Goal: Check status: Verify the current state of an ongoing process or item

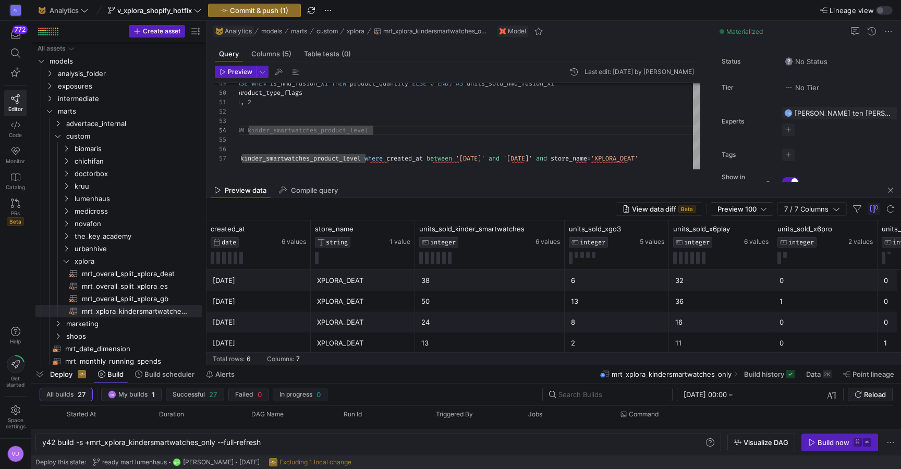
scroll to position [0, 223]
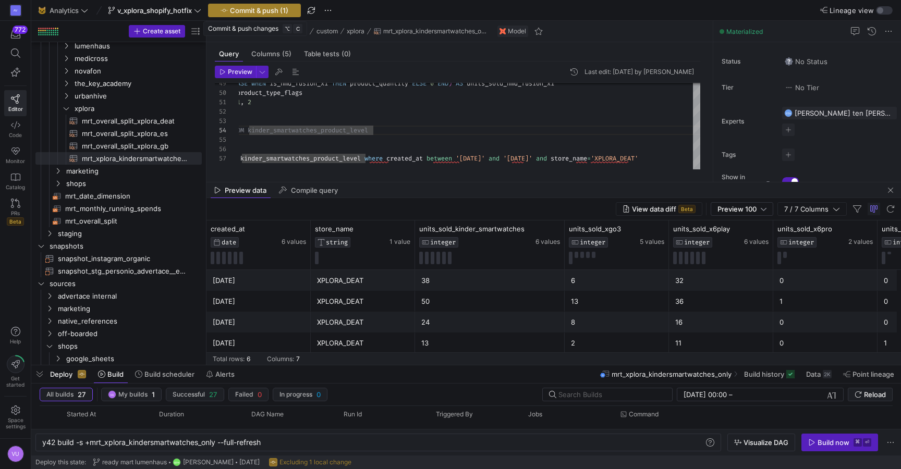
click at [272, 8] on span "Commit & push (1)" at bounding box center [259, 10] width 58 height 8
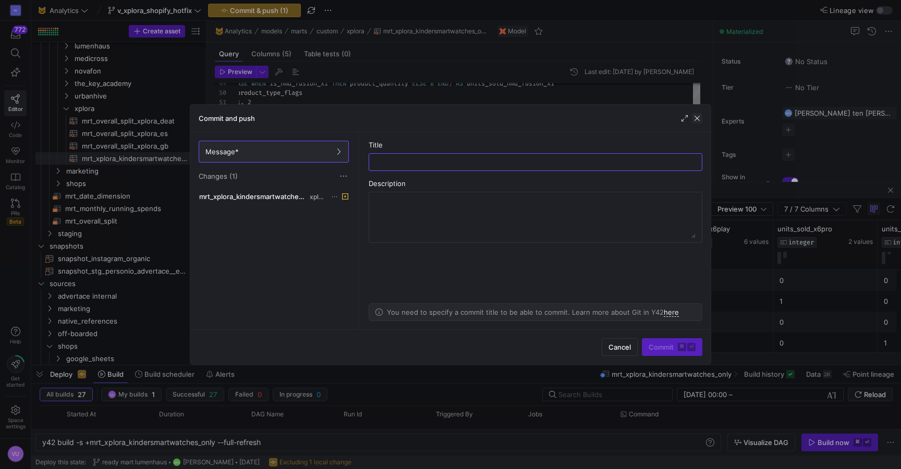
click at [698, 118] on span "button" at bounding box center [697, 118] width 10 height 10
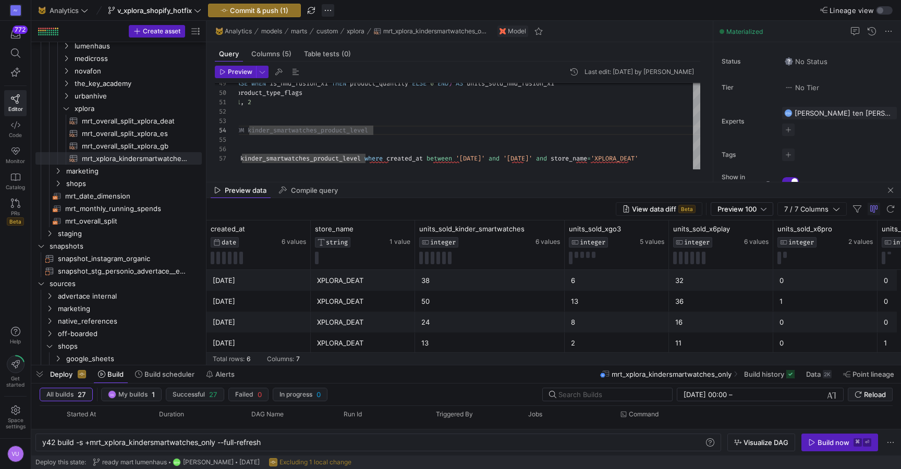
click at [329, 6] on span "button" at bounding box center [328, 10] width 13 height 13
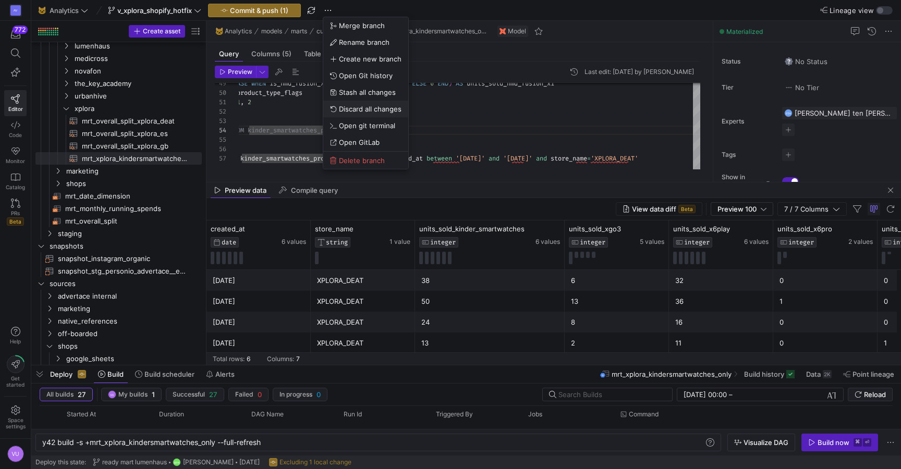
click at [357, 107] on span "Discard all changes" at bounding box center [370, 109] width 63 height 8
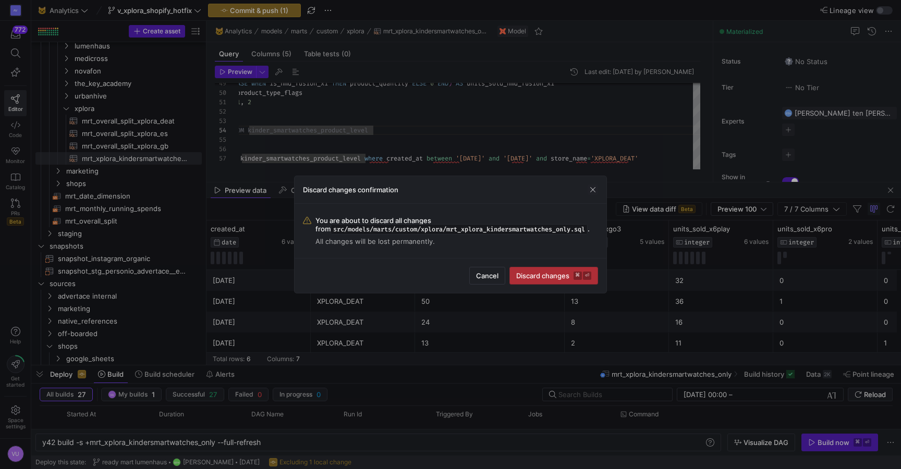
click at [536, 272] on span "Discard changes ⌘ ⏎" at bounding box center [553, 276] width 75 height 8
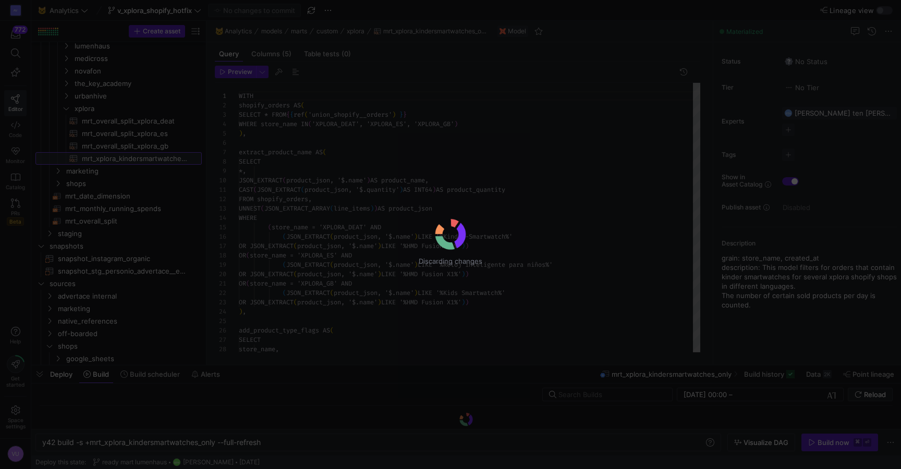
scroll to position [94, 0]
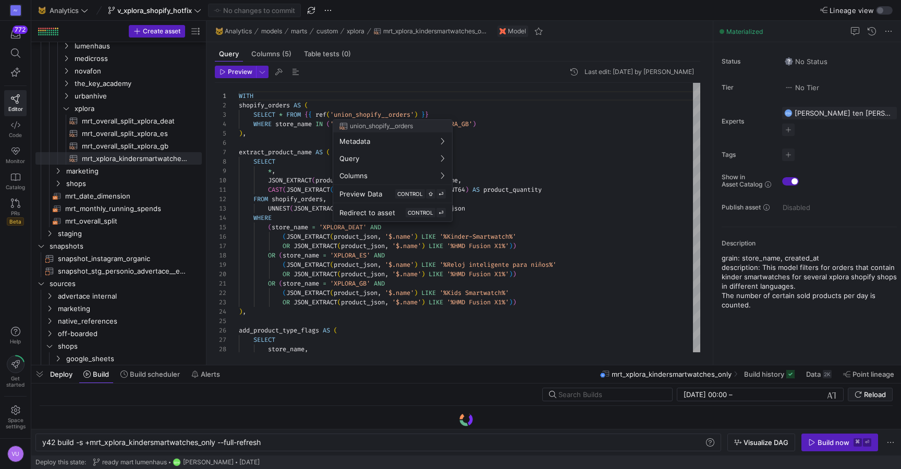
click at [190, 11] on div at bounding box center [450, 234] width 901 height 469
click at [174, 13] on span "v_xplora_shopify_hotfix" at bounding box center [154, 10] width 75 height 8
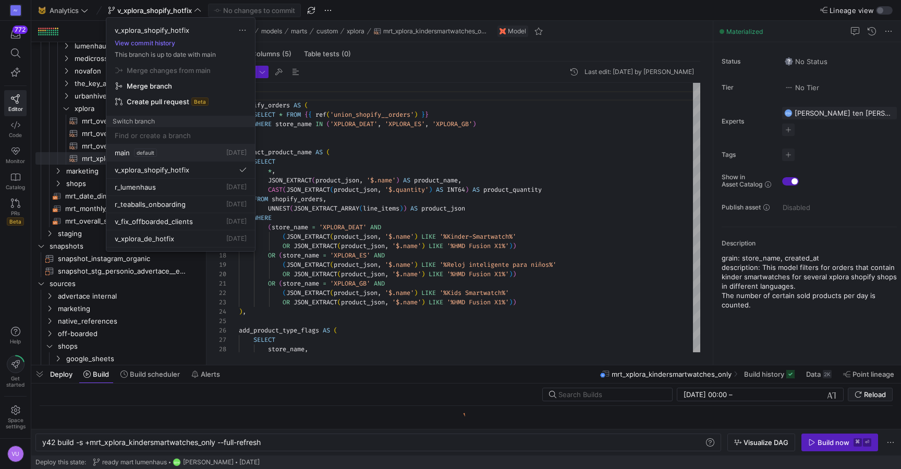
click at [143, 153] on span "default" at bounding box center [145, 153] width 23 height 8
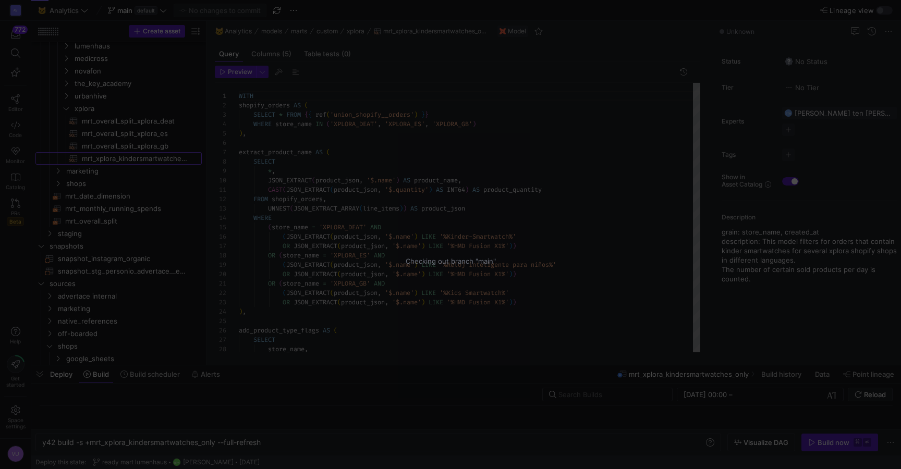
scroll to position [94, 0]
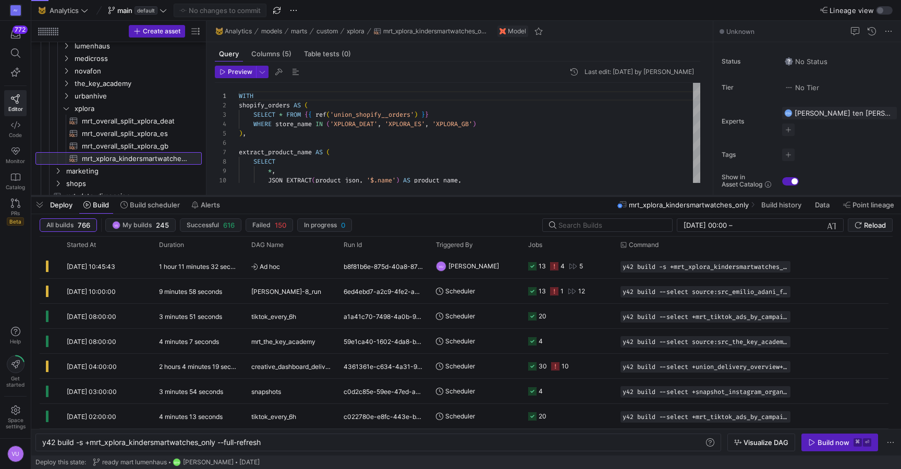
drag, startPoint x: 396, startPoint y: 364, endPoint x: 410, endPoint y: 195, distance: 169.5
click at [410, 195] on div at bounding box center [466, 196] width 870 height 4
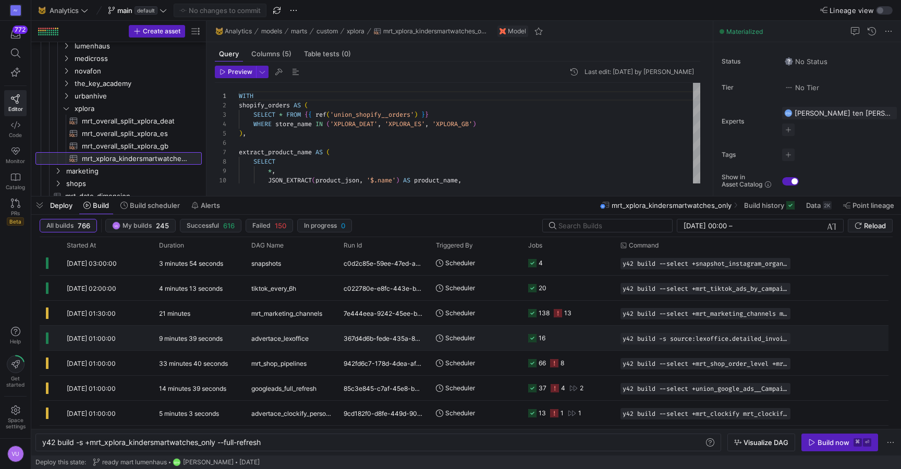
scroll to position [0, 0]
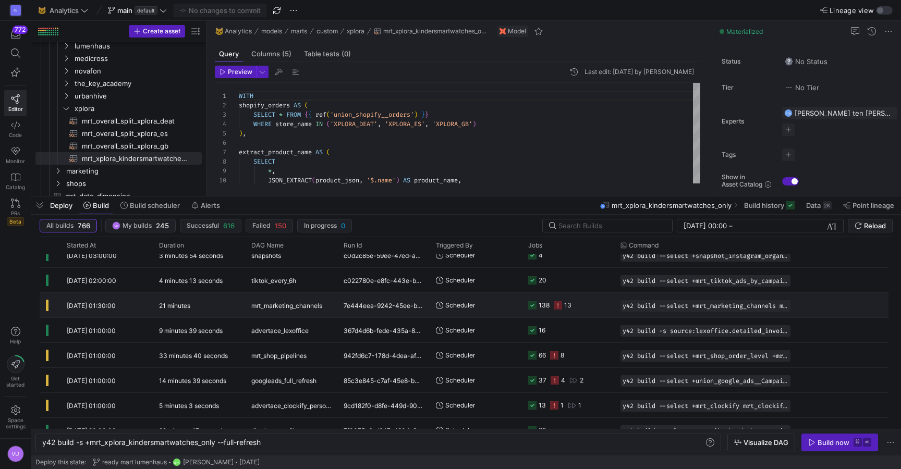
click at [558, 302] on icon at bounding box center [558, 305] width 8 height 8
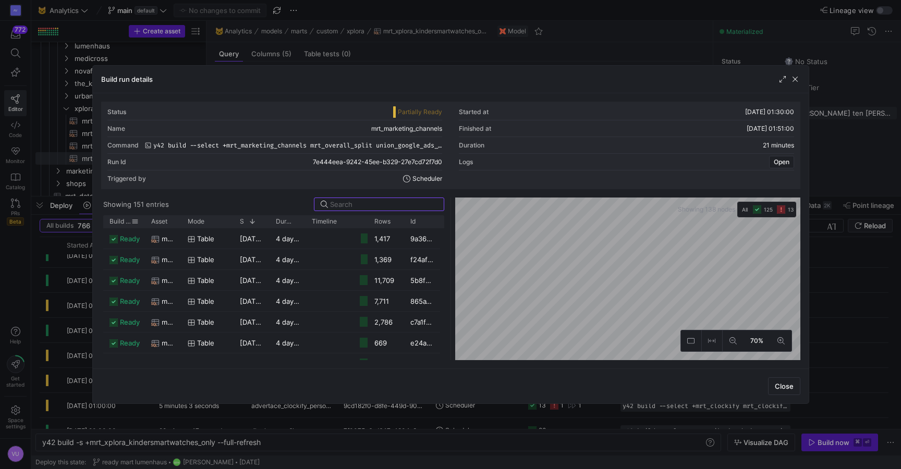
click at [122, 222] on span "Build status" at bounding box center [120, 221] width 22 height 7
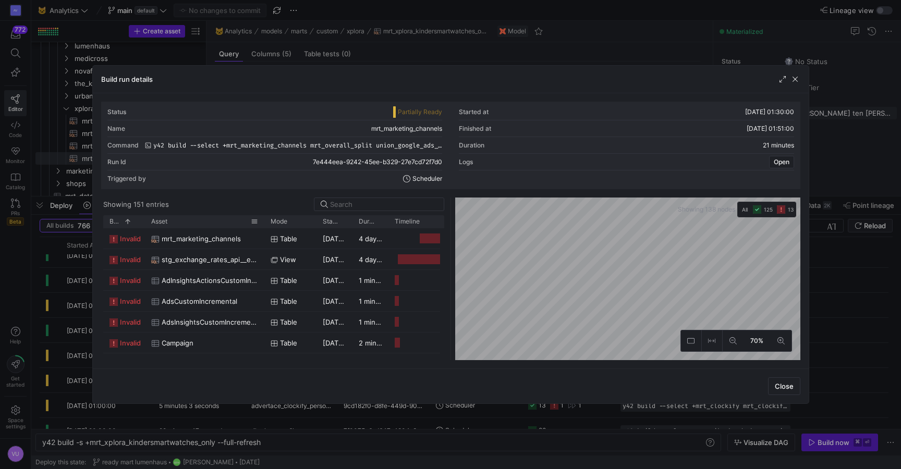
drag, startPoint x: 180, startPoint y: 221, endPoint x: 263, endPoint y: 218, distance: 82.9
click at [263, 218] on div at bounding box center [264, 221] width 4 height 13
click at [200, 241] on span "mrt_marketing_channels" at bounding box center [201, 239] width 79 height 20
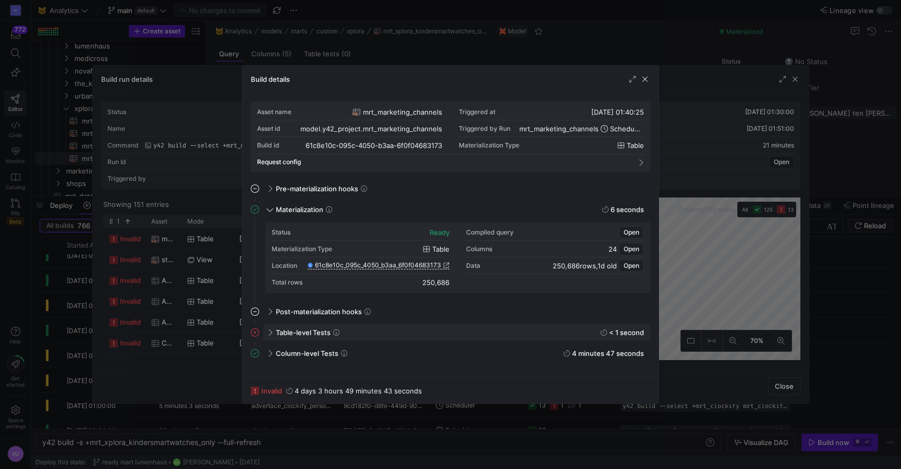
click at [307, 330] on span "Table-level Tests" at bounding box center [303, 332] width 55 height 8
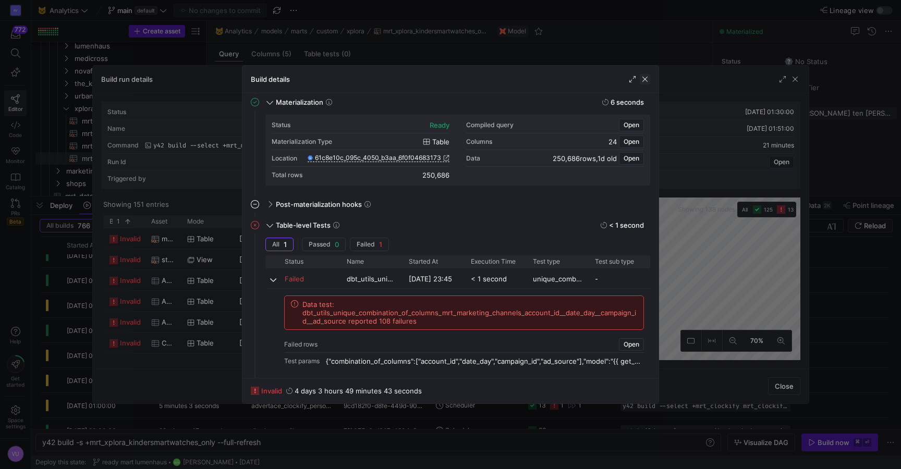
click at [643, 79] on span "button" at bounding box center [645, 79] width 10 height 10
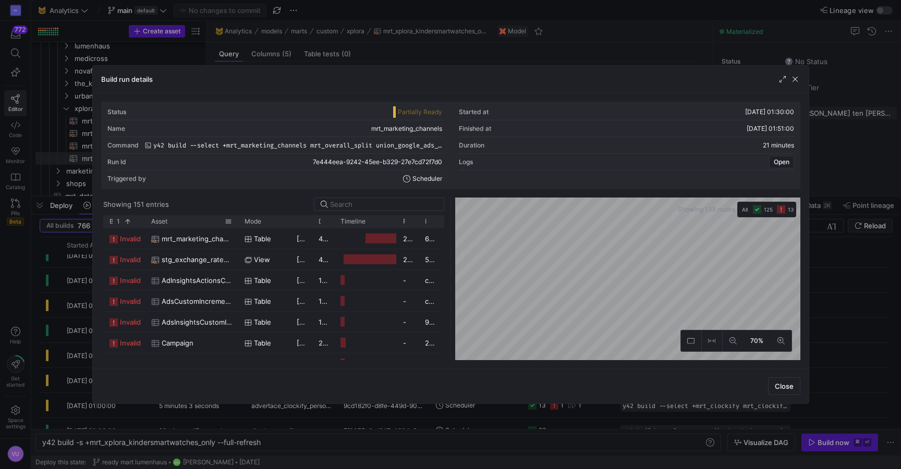
drag, startPoint x: 179, startPoint y: 219, endPoint x: 236, endPoint y: 218, distance: 57.4
click at [236, 218] on div at bounding box center [238, 221] width 4 height 13
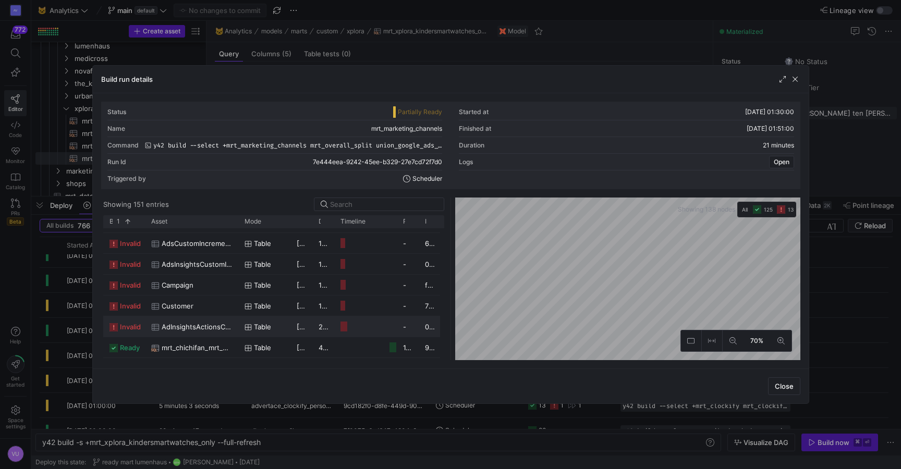
click at [177, 327] on span "AdInsightsActionsCustomIncremental" at bounding box center [197, 327] width 70 height 20
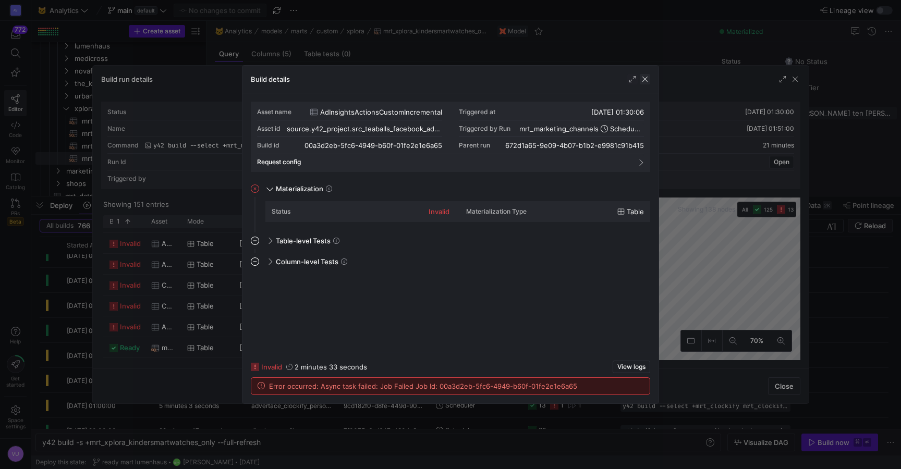
click at [643, 82] on span "button" at bounding box center [645, 79] width 10 height 10
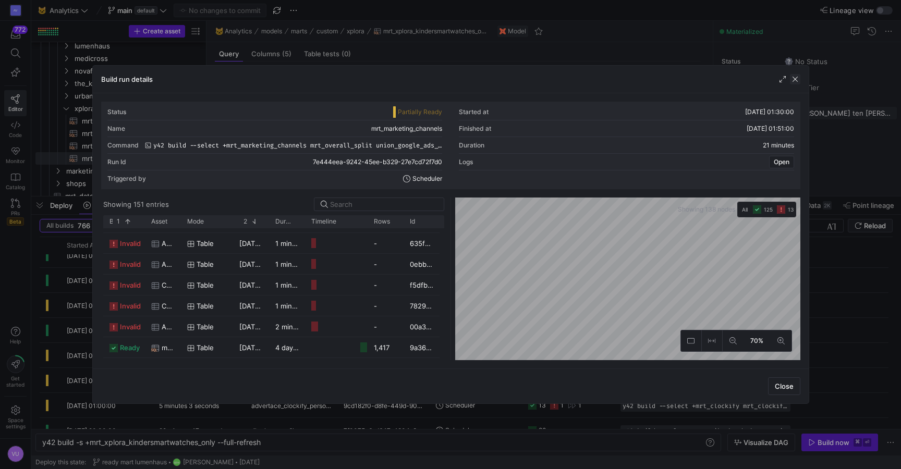
click at [795, 79] on span "button" at bounding box center [795, 79] width 10 height 10
